Goal: Task Accomplishment & Management: Use online tool/utility

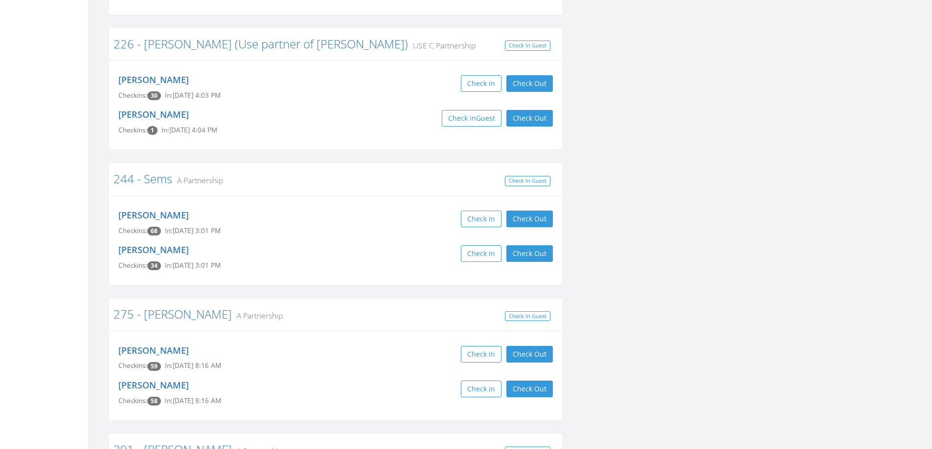
scroll to position [1858, 0]
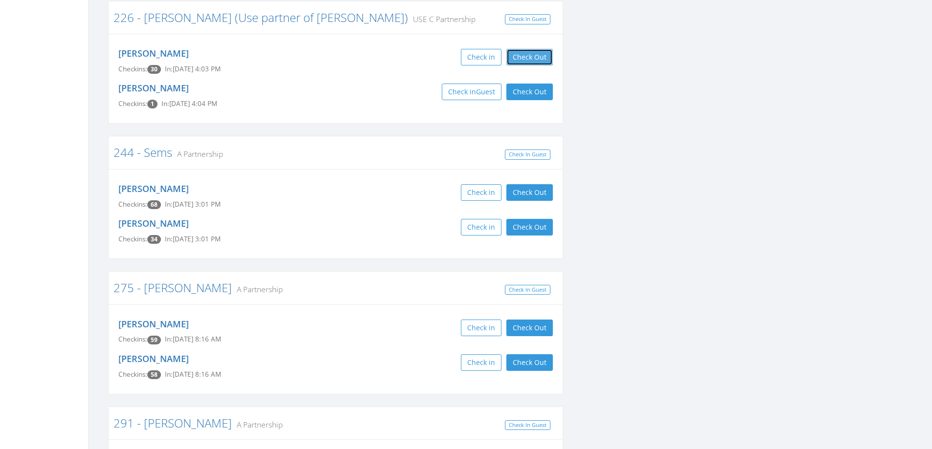
click at [546, 49] on button "Check Out" at bounding box center [529, 57] width 46 height 17
click at [541, 84] on button "Check Out" at bounding box center [529, 92] width 46 height 17
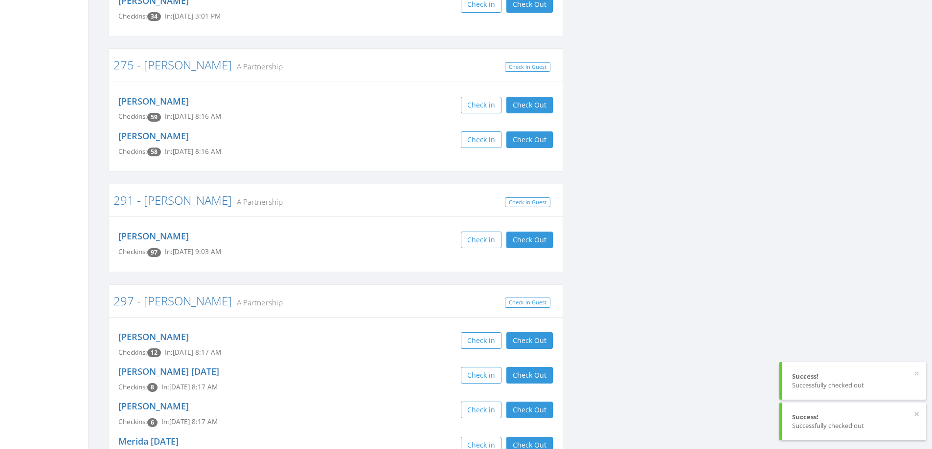
scroll to position [2103, 0]
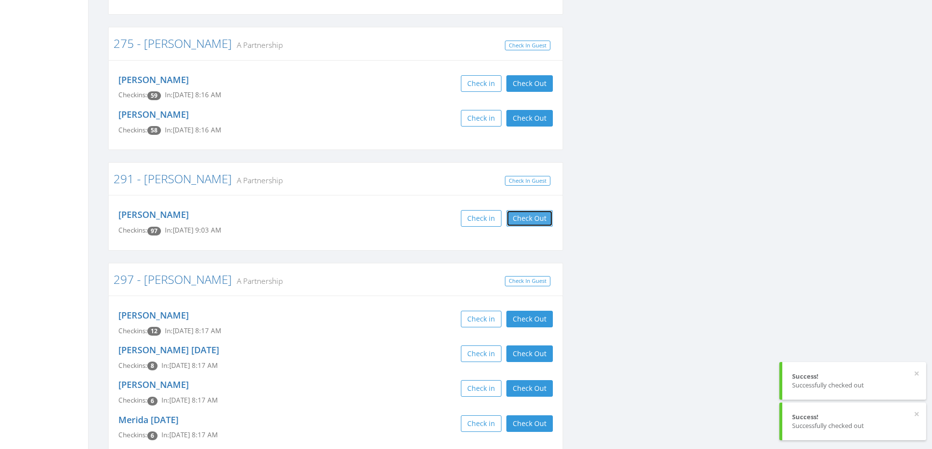
click at [539, 210] on button "Check Out" at bounding box center [529, 218] width 46 height 17
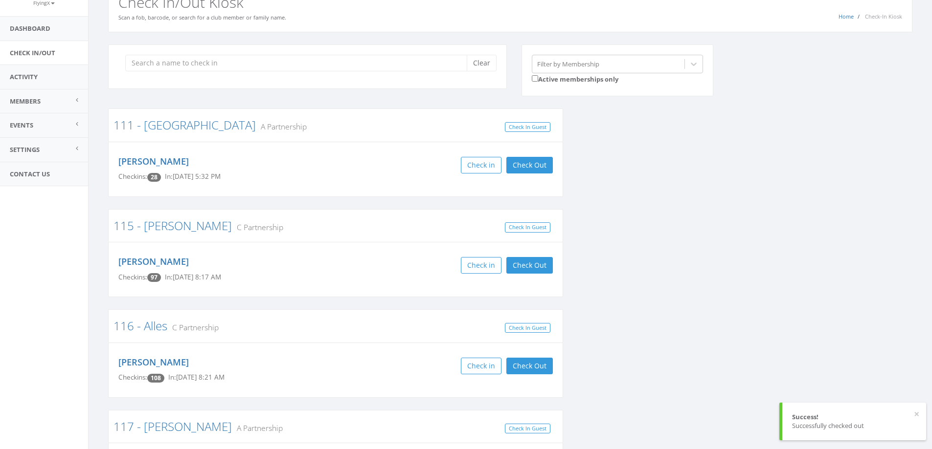
scroll to position [0, 0]
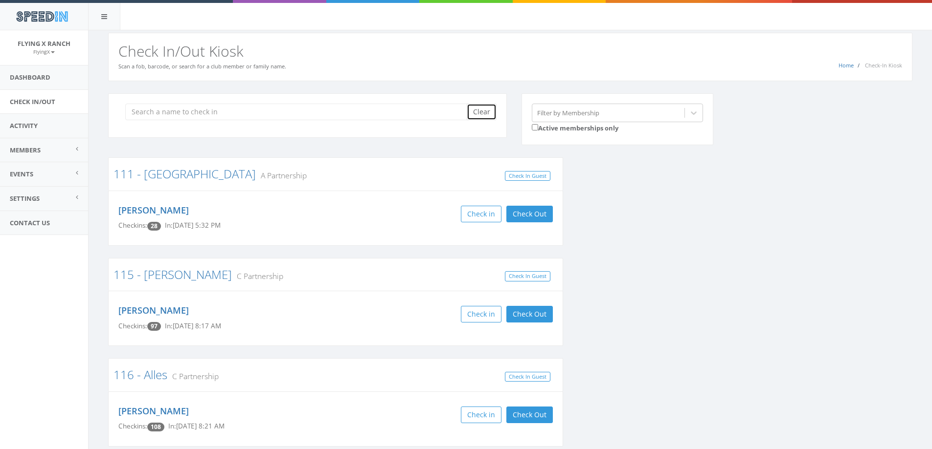
click at [478, 105] on button "Clear" at bounding box center [482, 112] width 30 height 17
click at [32, 78] on link "Dashboard" at bounding box center [44, 78] width 88 height 24
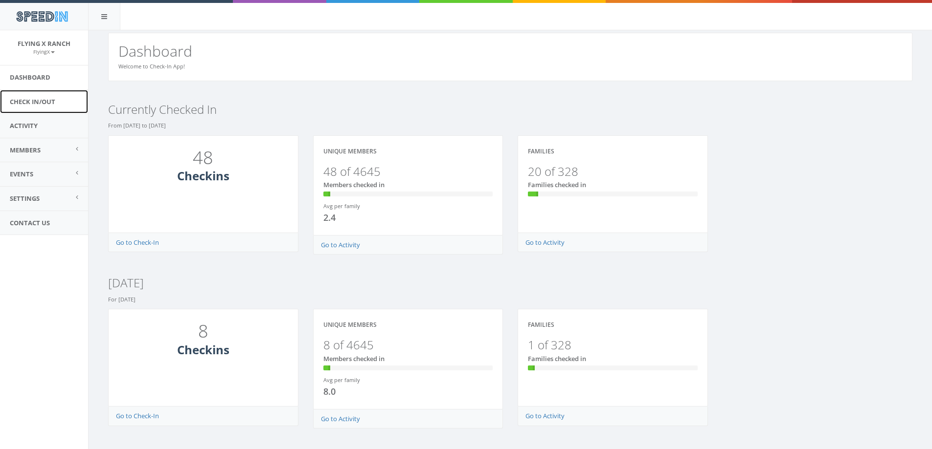
click at [36, 99] on link "Check In/Out" at bounding box center [44, 102] width 88 height 24
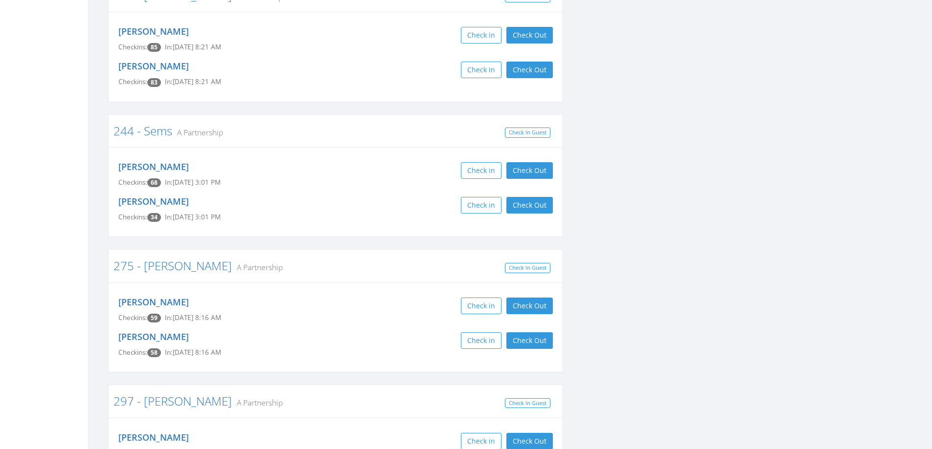
scroll to position [1761, 0]
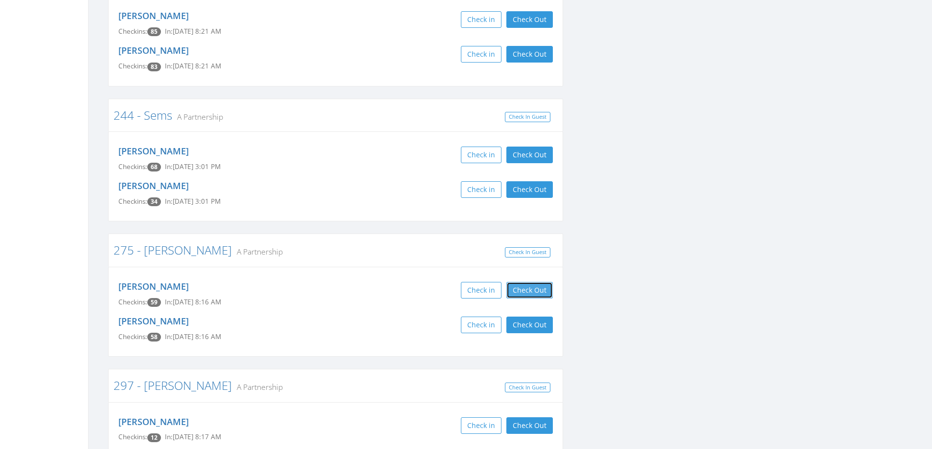
click at [525, 282] on button "Check Out" at bounding box center [529, 290] width 46 height 17
click at [542, 317] on button "Check Out" at bounding box center [529, 325] width 46 height 17
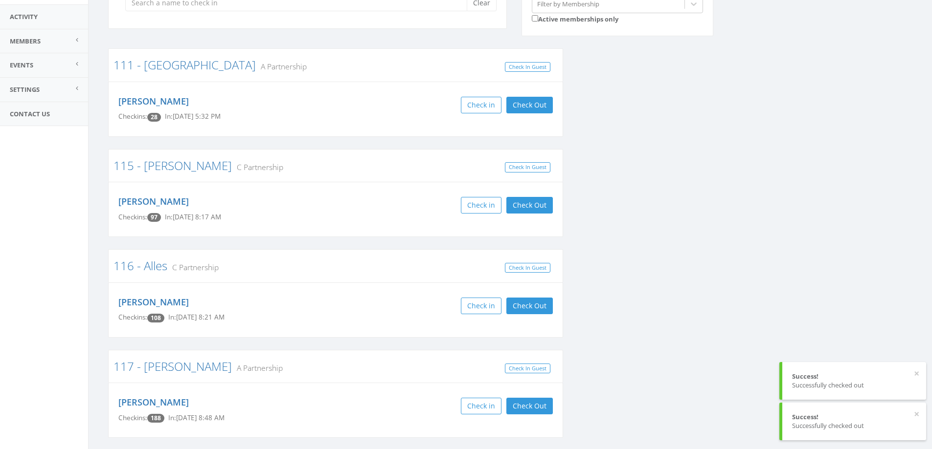
scroll to position [0, 0]
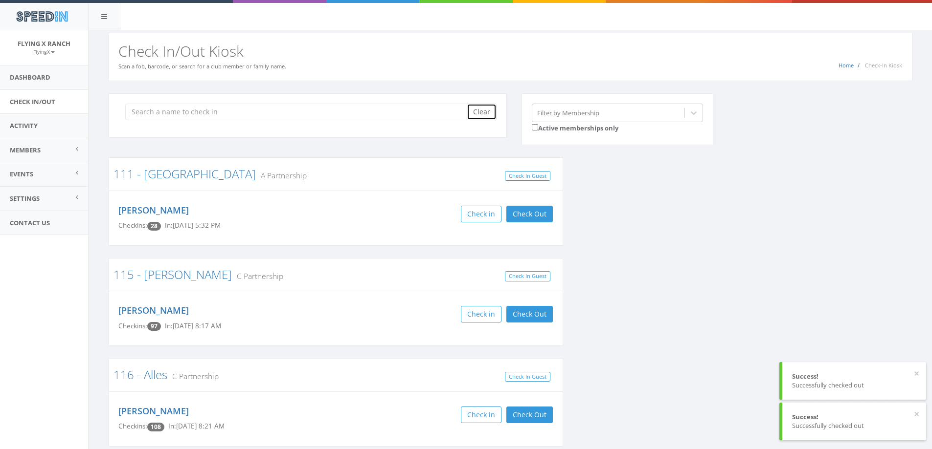
click at [481, 108] on button "Clear" at bounding box center [482, 112] width 30 height 17
